Goal: Information Seeking & Learning: Learn about a topic

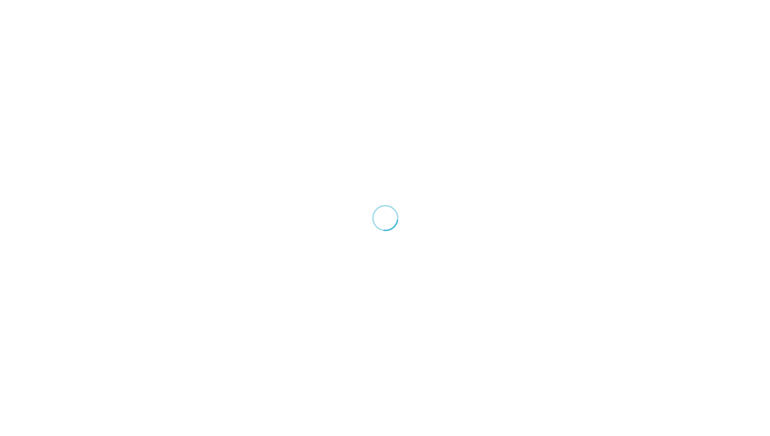
scroll to position [29, 0]
drag, startPoint x: 329, startPoint y: 149, endPoint x: 393, endPoint y: 217, distance: 93.2
click at [393, 217] on div at bounding box center [385, 218] width 770 height 436
drag, startPoint x: 393, startPoint y: 217, endPoint x: 378, endPoint y: 159, distance: 59.3
click at [378, 159] on div at bounding box center [385, 218] width 770 height 436
